Goal: Information Seeking & Learning: Learn about a topic

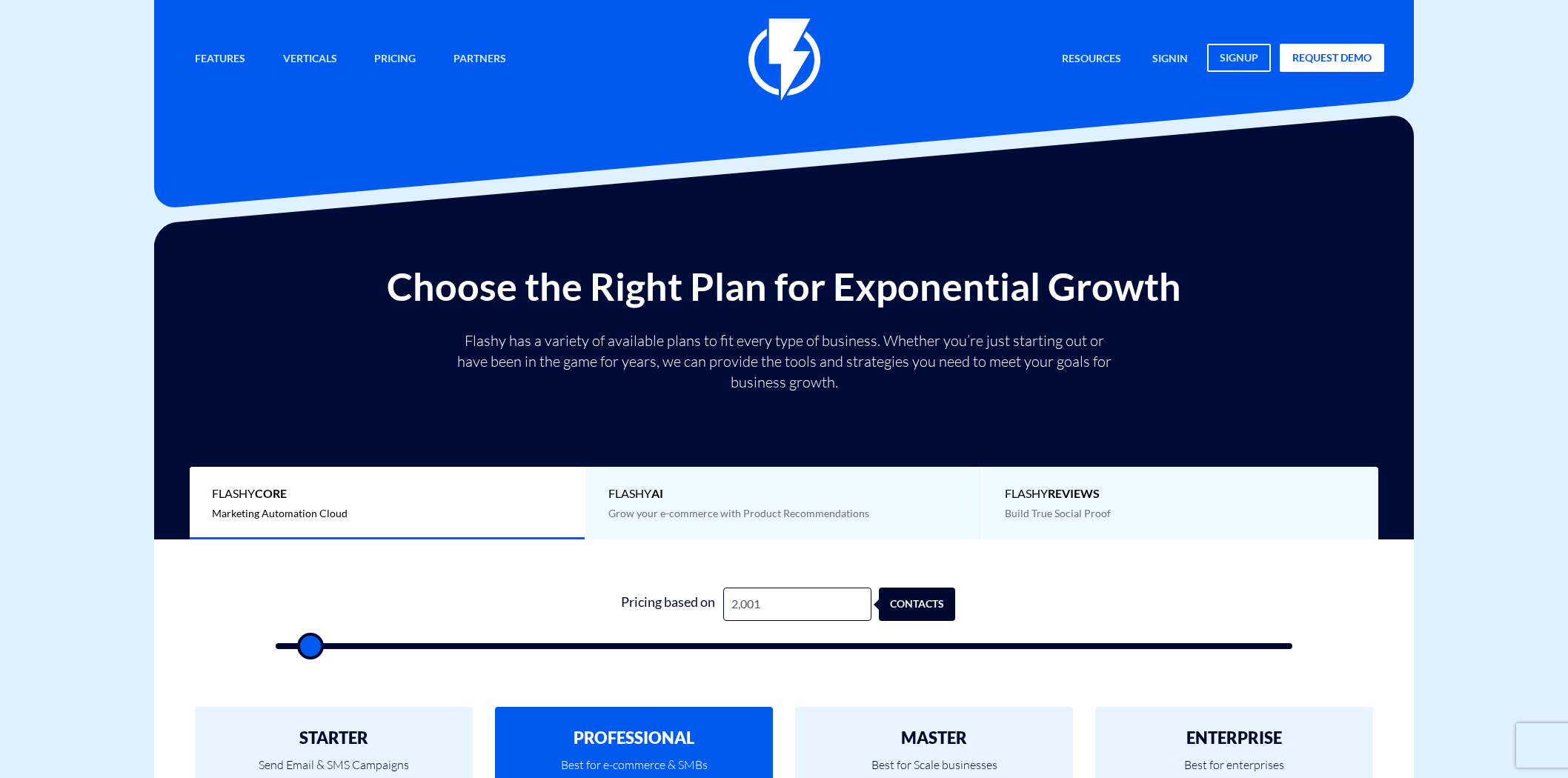
click at [674, 588] on div "Pricing based on 2,001 contacts" at bounding box center [784, 604] width 343 height 33
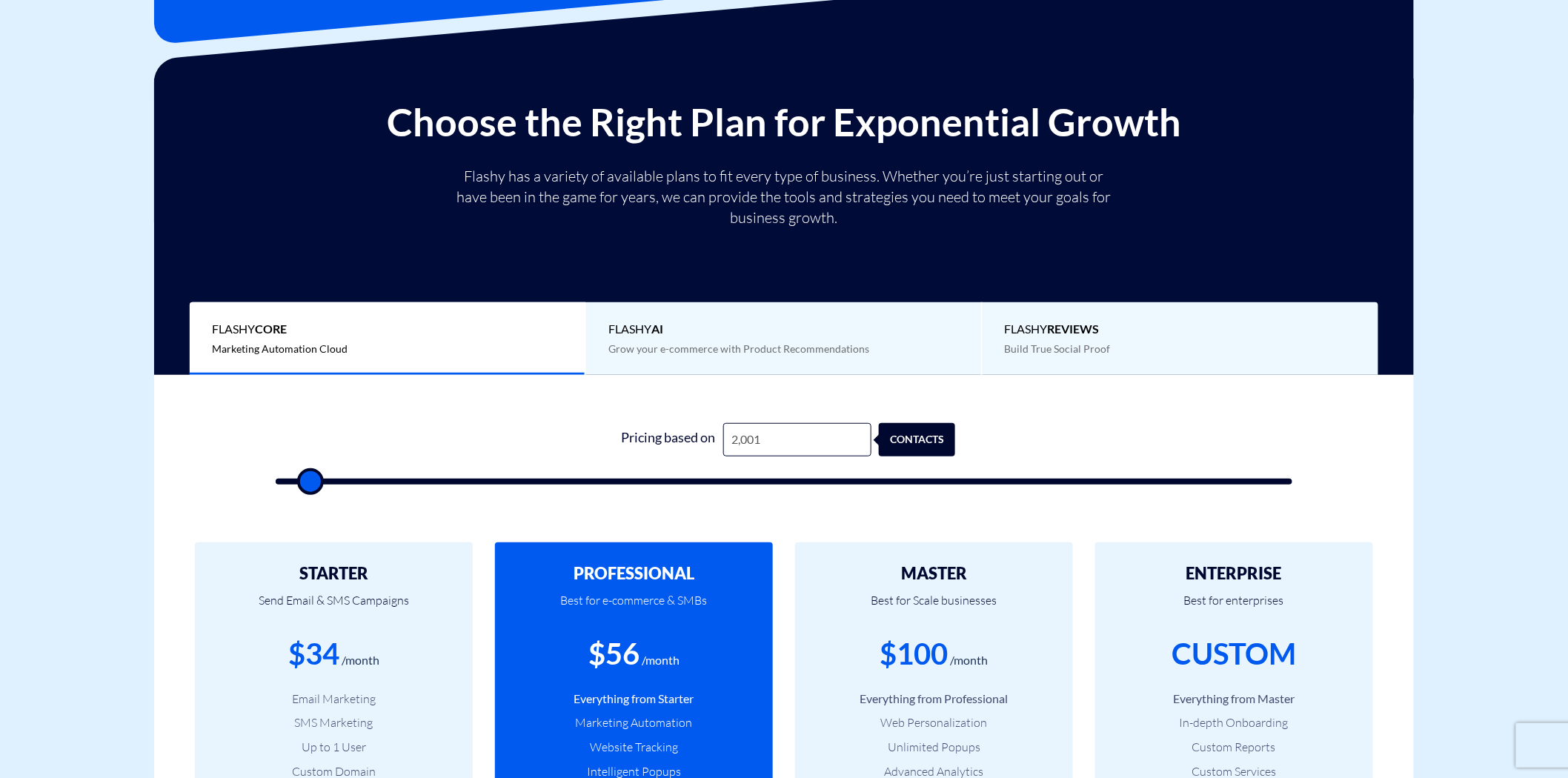
scroll to position [165, 0]
type input "2"
type input "500"
type input "25"
type input "500"
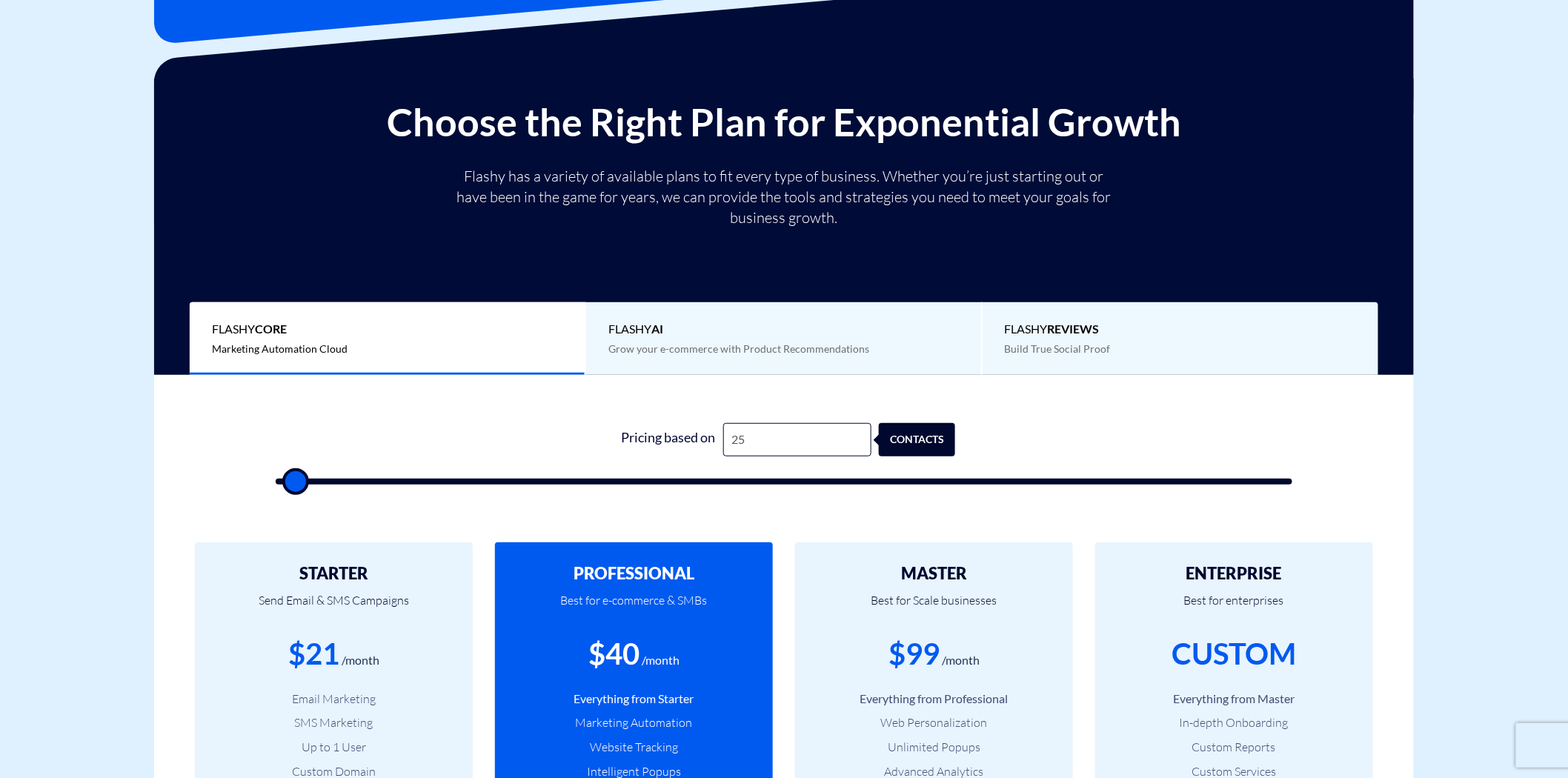
type input "250"
type input "500"
type input "2,500"
type input "2500"
type input "25,000"
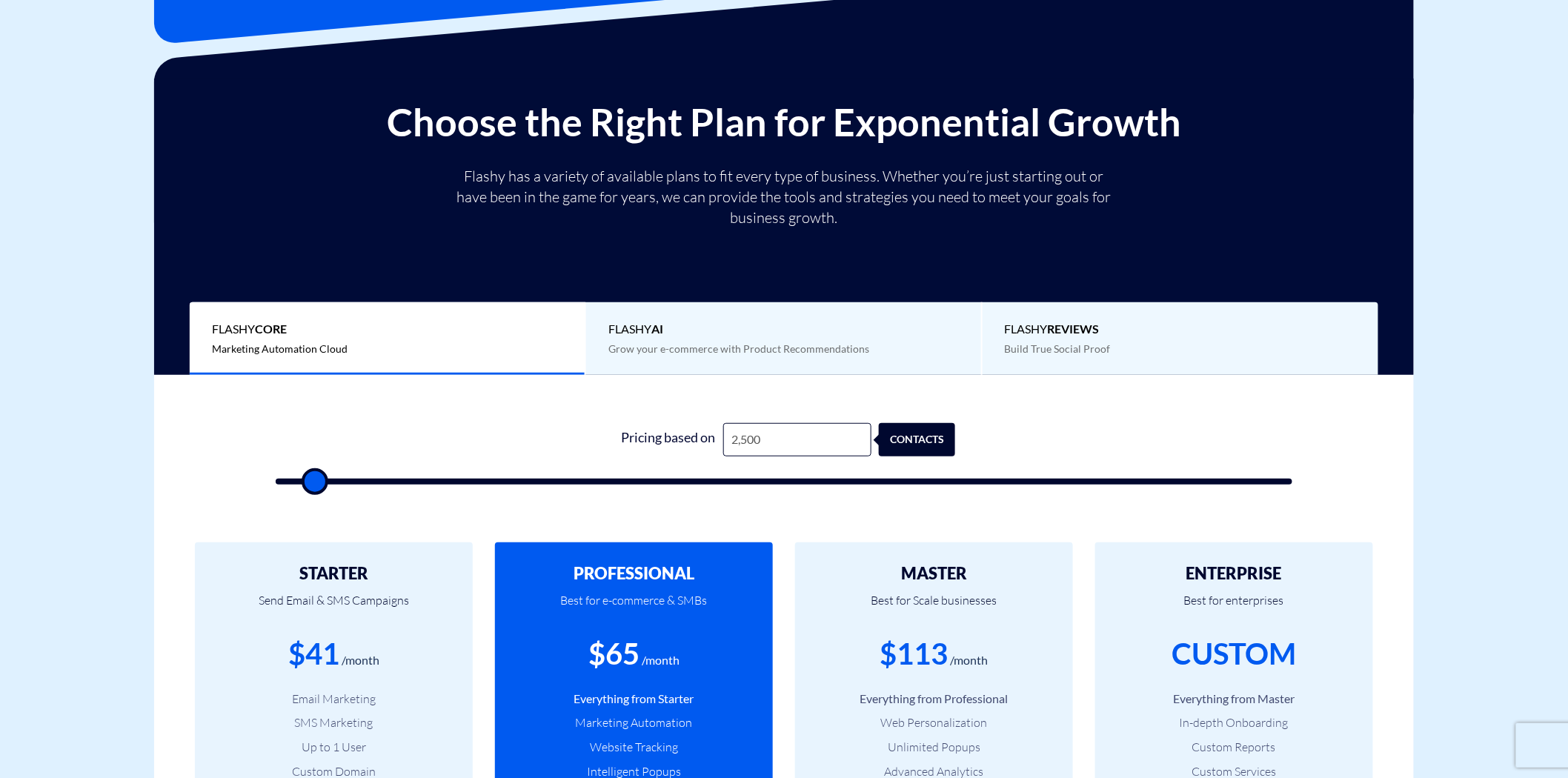
type input "25000"
type input "25,000"
